Goal: Task Accomplishment & Management: Manage account settings

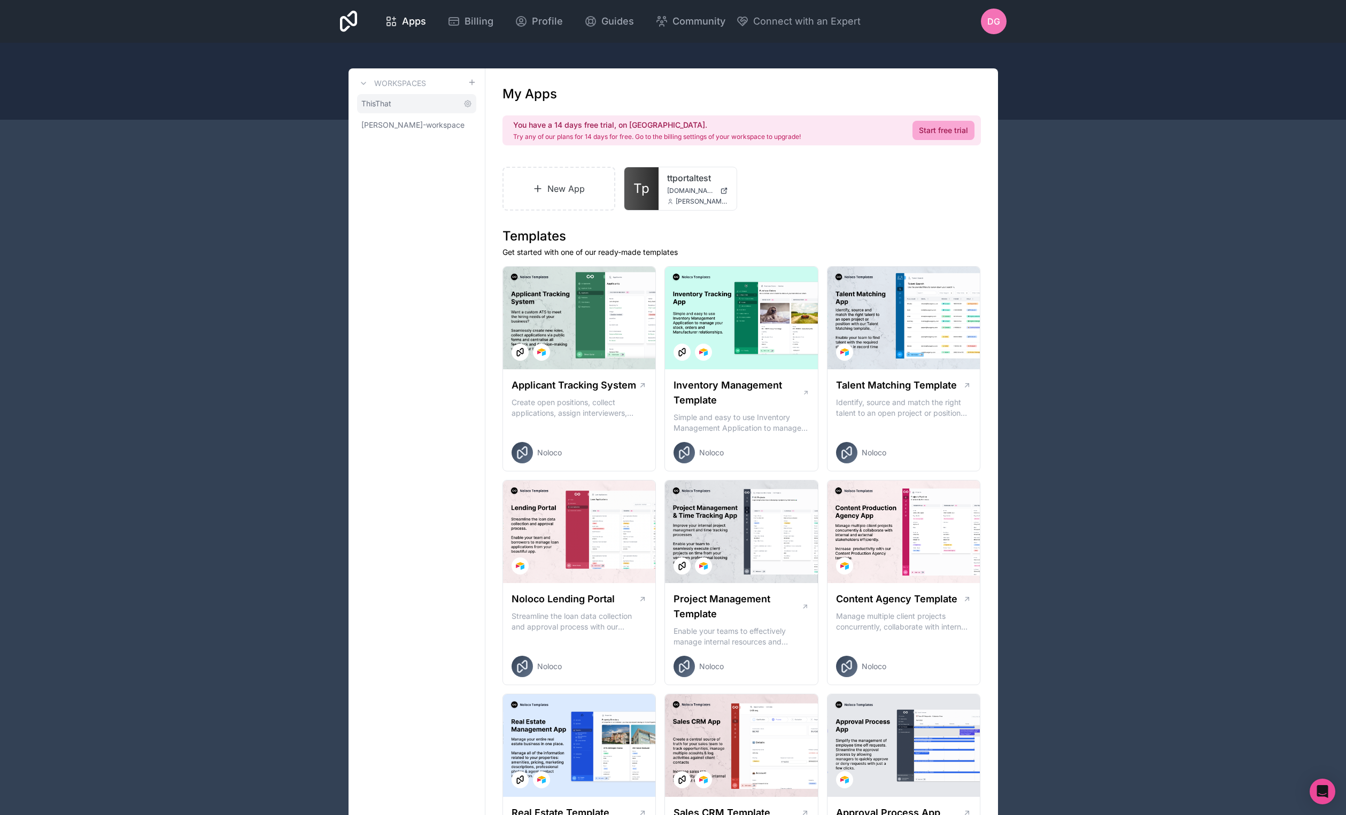
click at [419, 105] on link "ThisThat" at bounding box center [416, 103] width 119 height 19
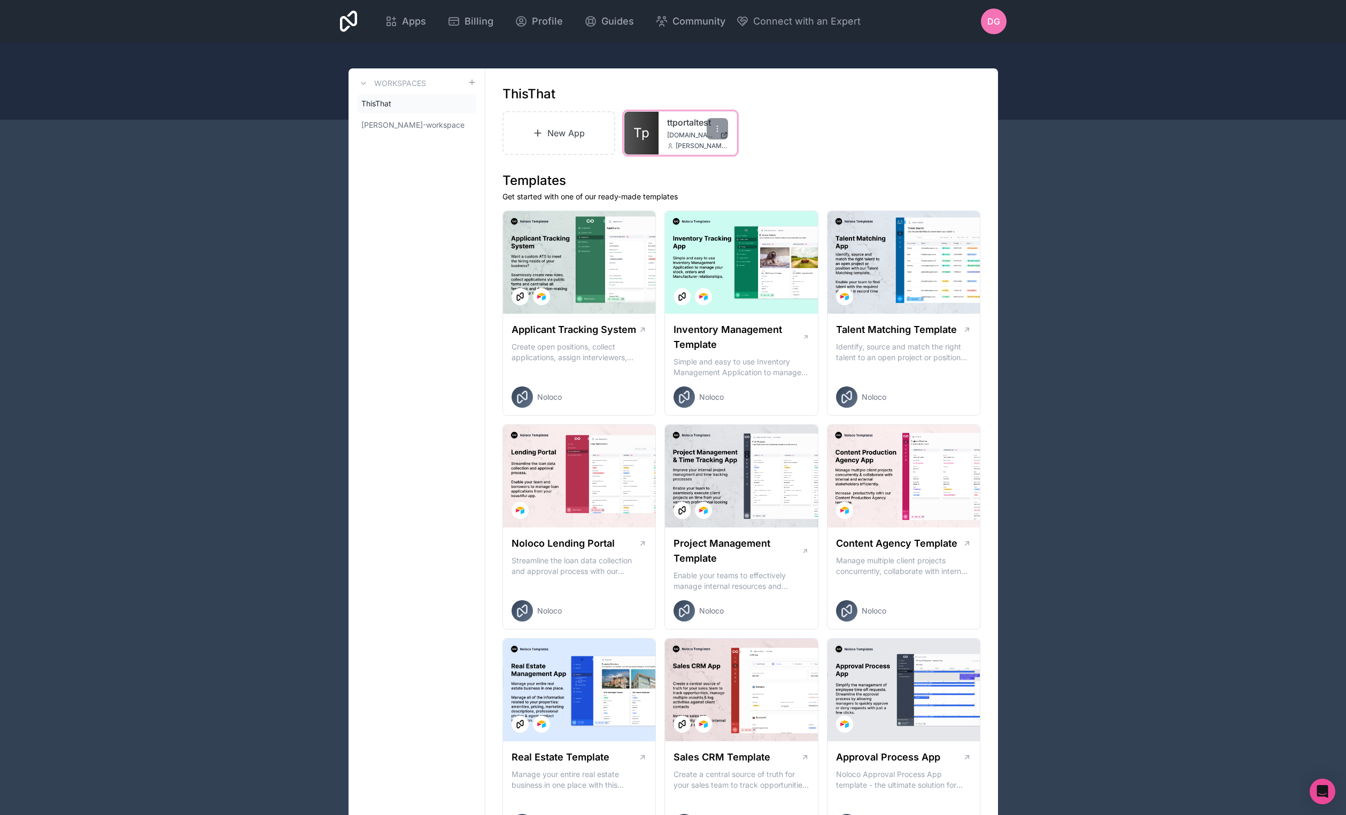
click at [662, 141] on div "ttportaltest [DOMAIN_NAME] [PERSON_NAME][EMAIL_ADDRESS][DOMAIN_NAME]" at bounding box center [698, 133] width 78 height 43
click at [716, 126] on icon at bounding box center [717, 129] width 9 height 9
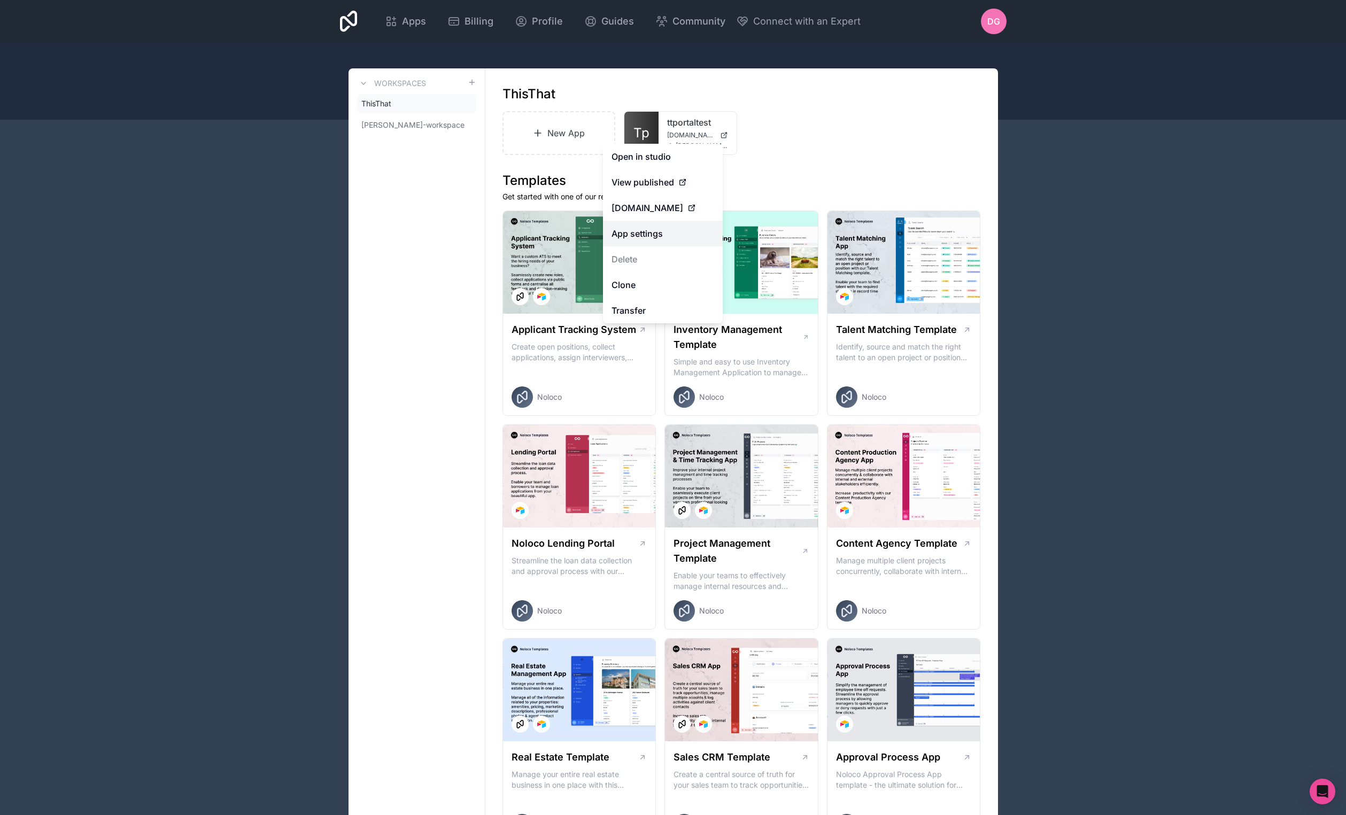
click at [646, 230] on link "App settings" at bounding box center [663, 234] width 120 height 26
